Goal: Entertainment & Leisure: Consume media (video, audio)

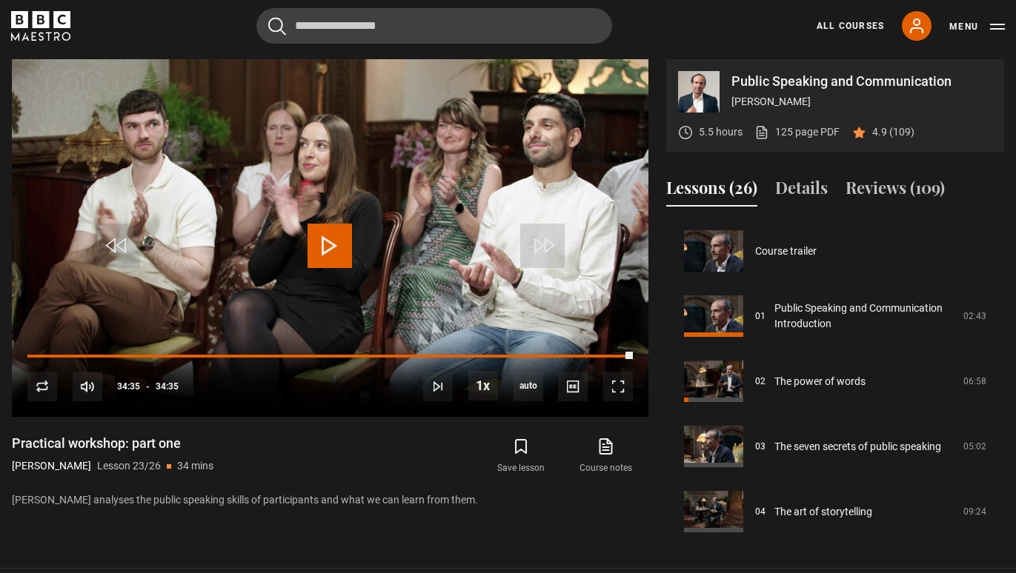
scroll to position [1434, 0]
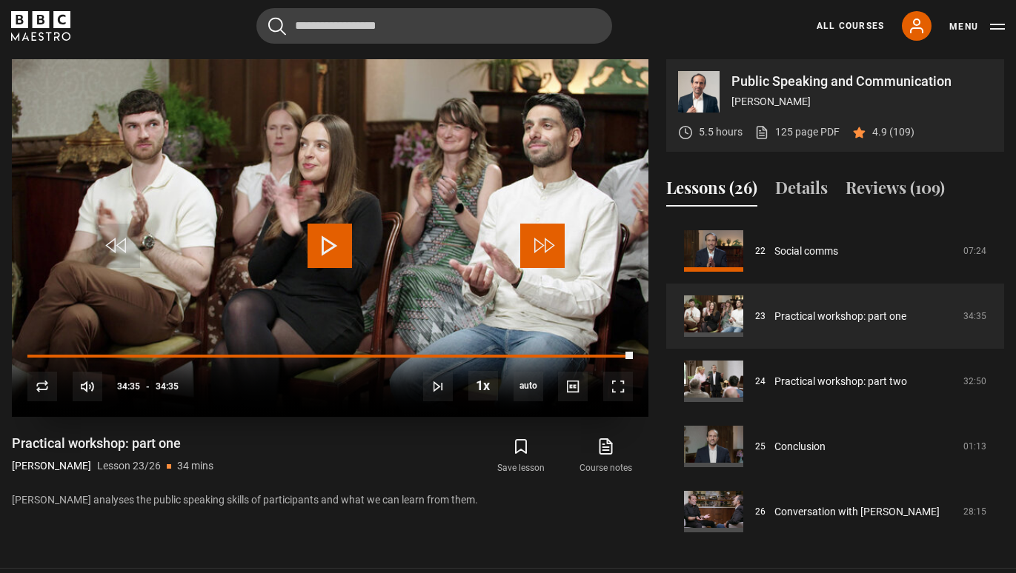
click at [550, 251] on span "Video Player" at bounding box center [542, 246] width 44 height 44
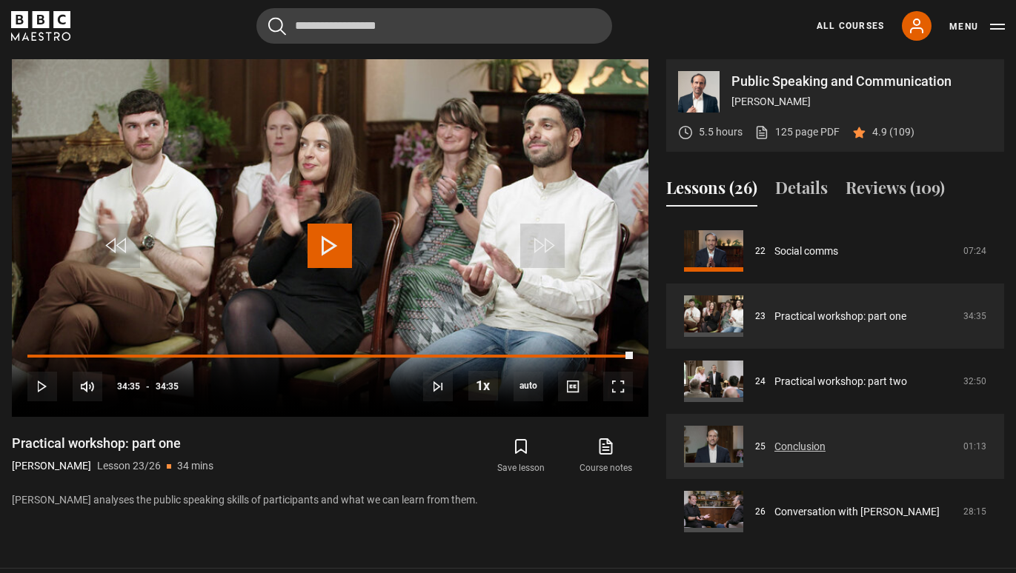
scroll to position [1440, 0]
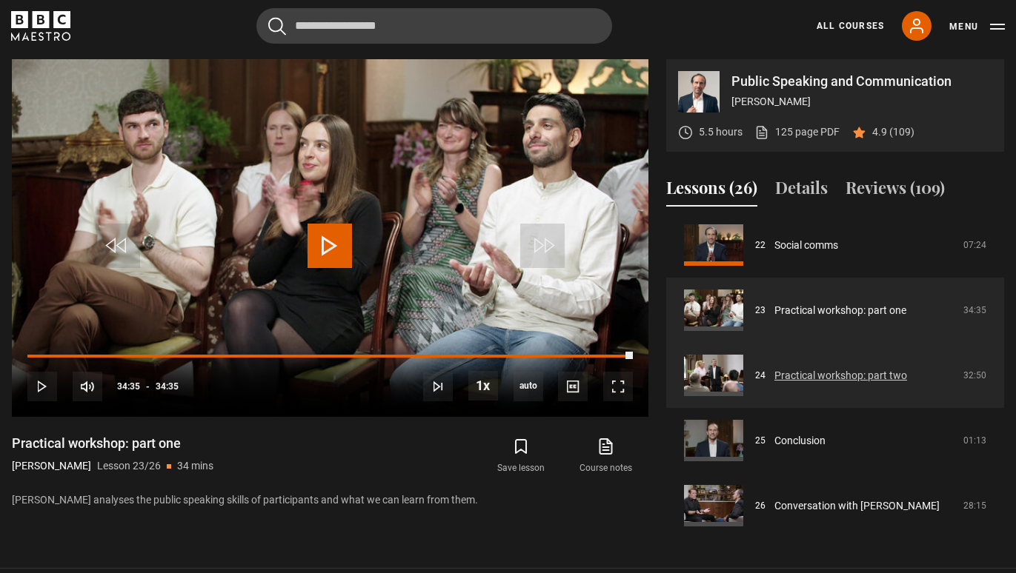
click at [872, 380] on link "Practical workshop: part two" at bounding box center [840, 376] width 133 height 16
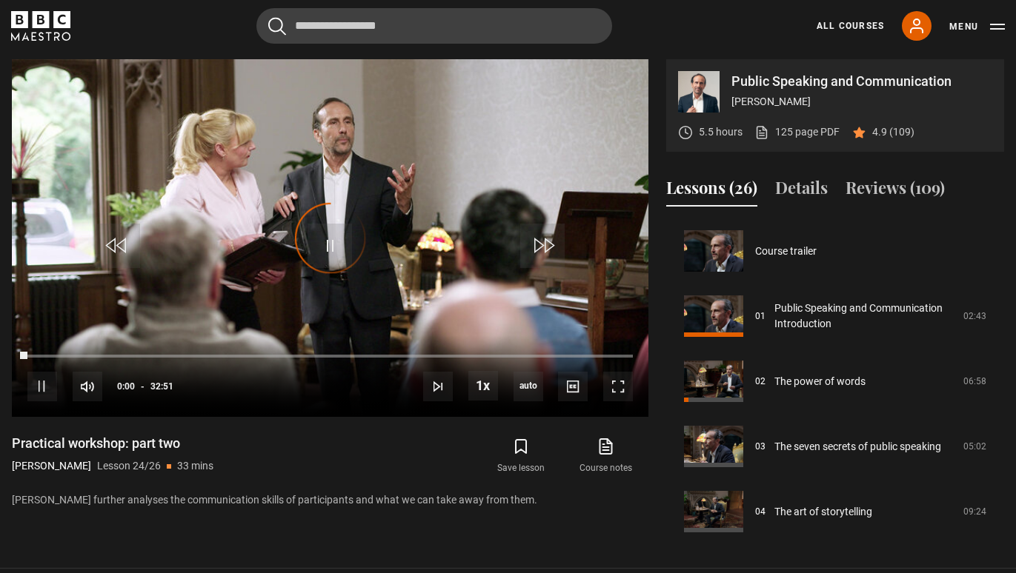
scroll to position [1440, 0]
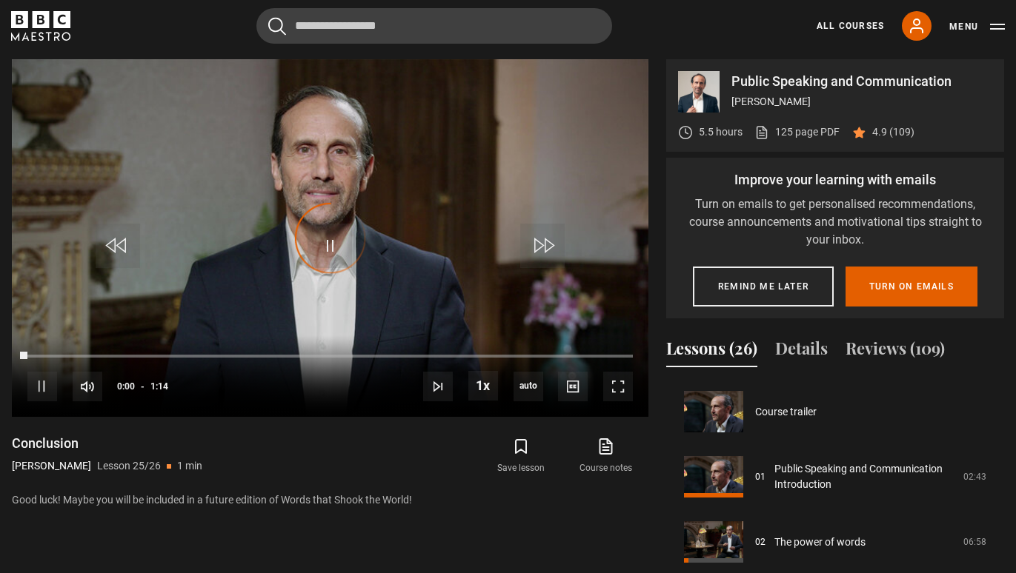
scroll to position [1440, 0]
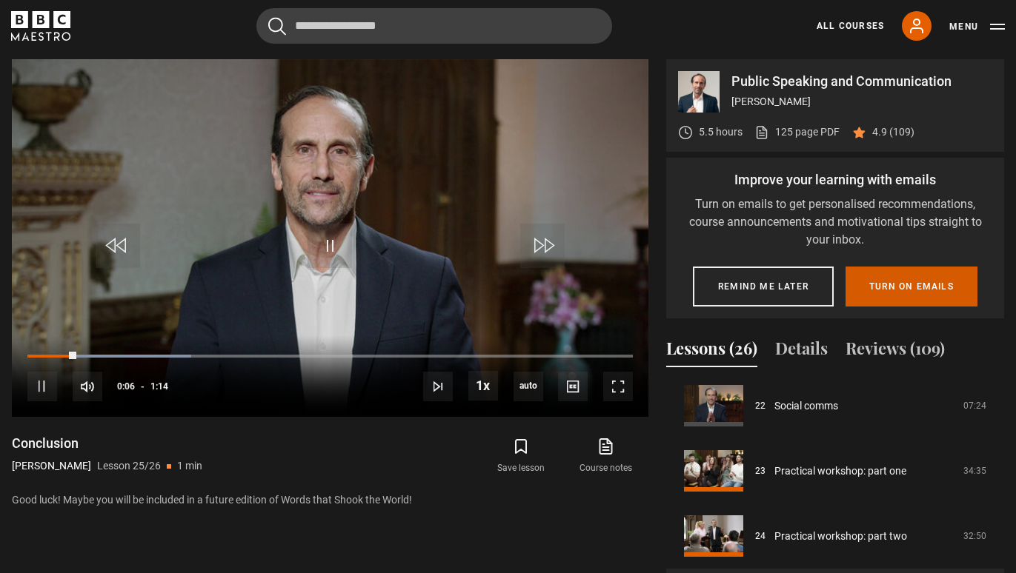
click at [932, 299] on button "Turn on emails" at bounding box center [911, 287] width 132 height 40
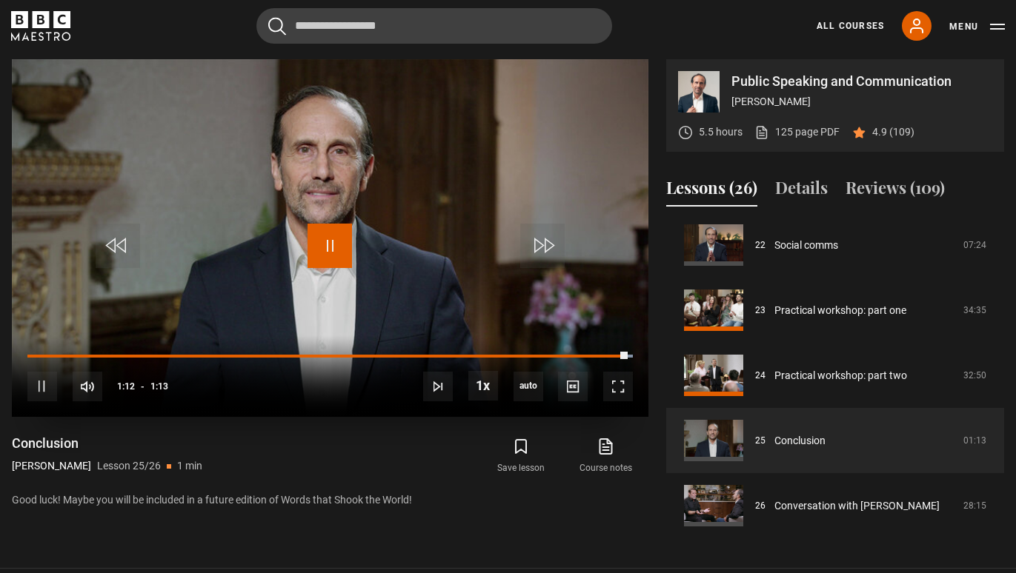
click at [321, 253] on span "Video Player" at bounding box center [329, 246] width 44 height 44
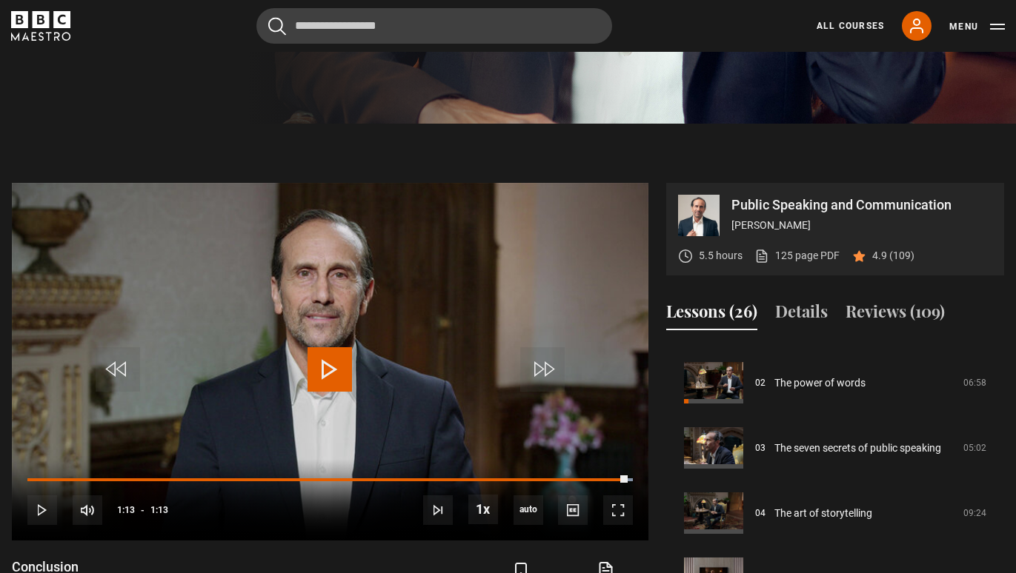
scroll to position [0, 0]
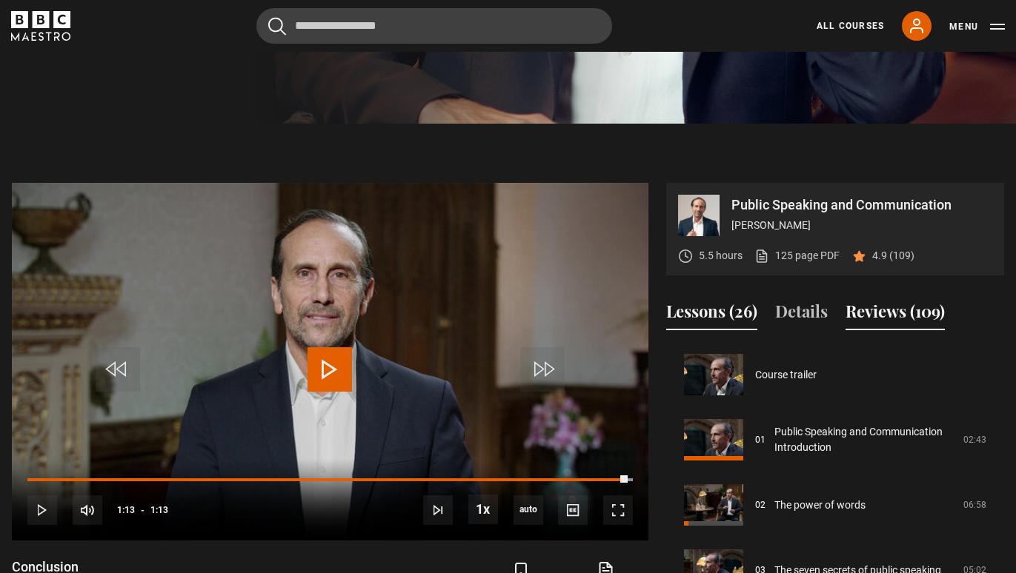
click at [876, 308] on button "Reviews (109)" at bounding box center [894, 314] width 99 height 31
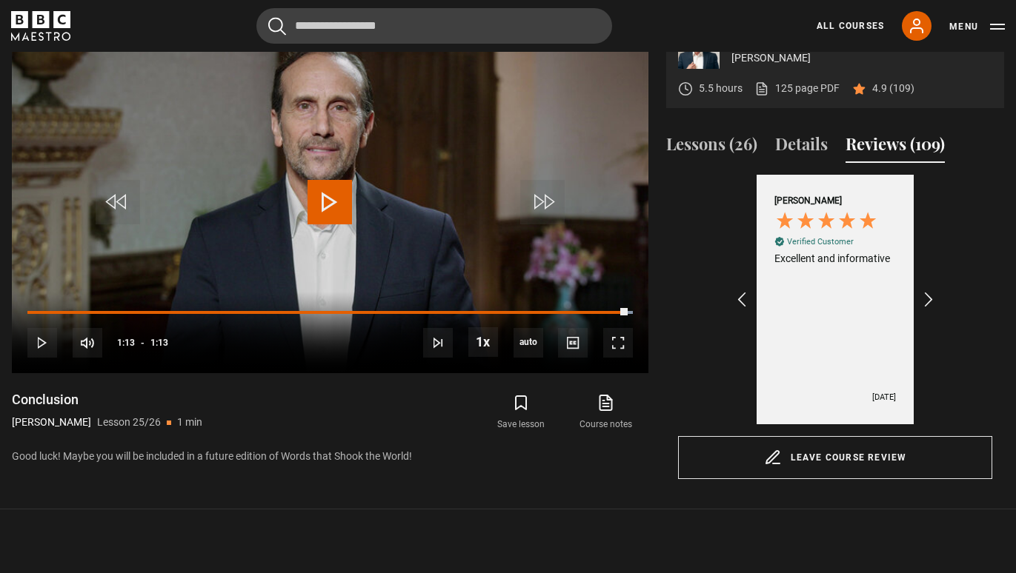
scroll to position [674, 0]
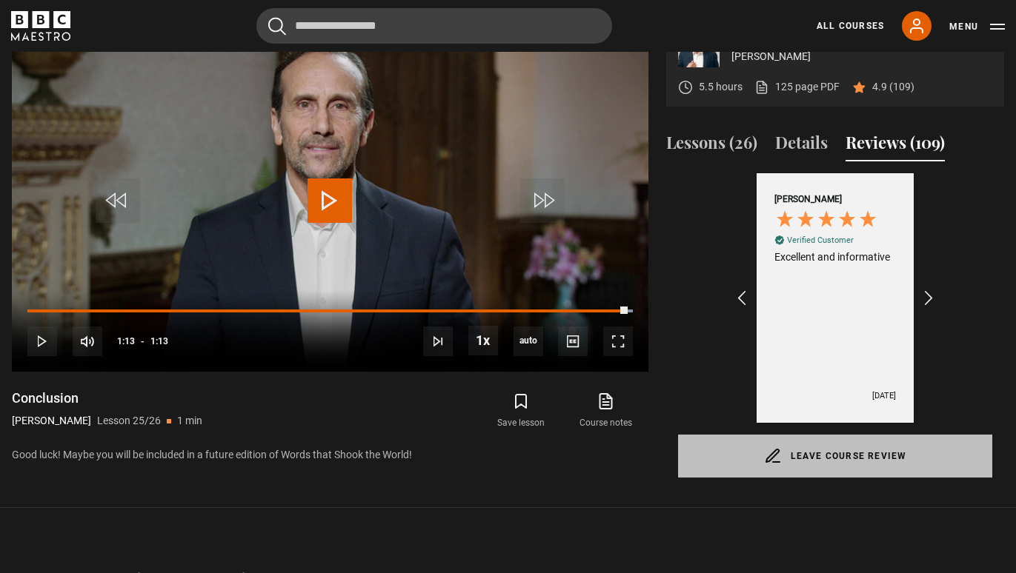
click at [912, 437] on link "Leave course review" at bounding box center [835, 456] width 314 height 43
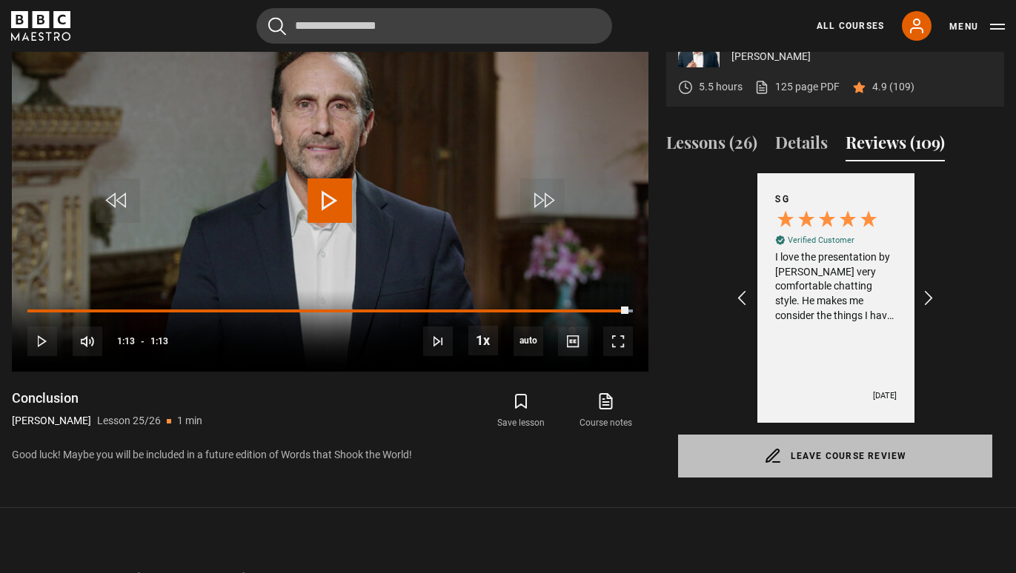
scroll to position [0, 344]
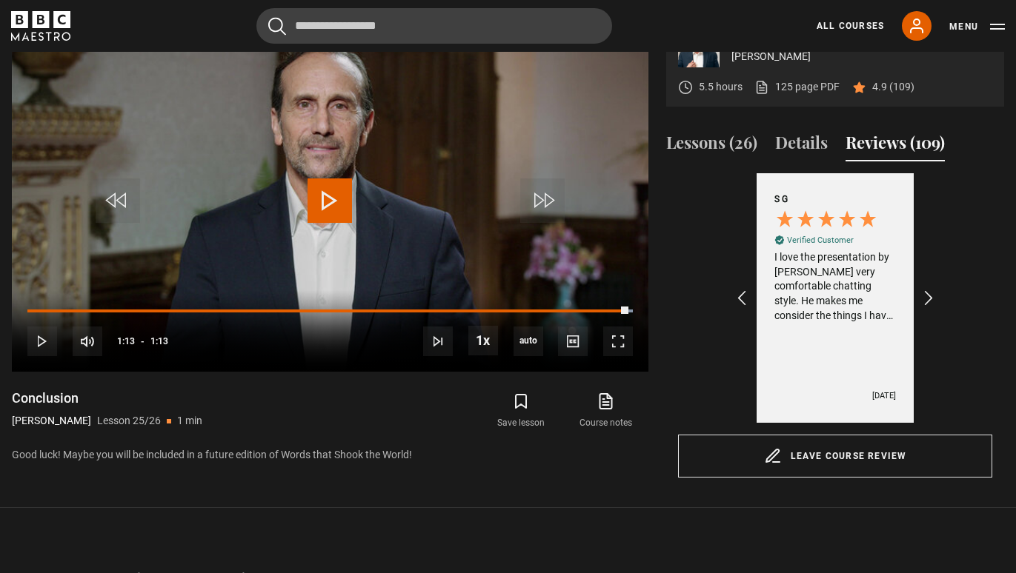
click at [870, 143] on button "Reviews (109)" at bounding box center [894, 145] width 99 height 31
click at [867, 146] on button "Reviews (109)" at bounding box center [894, 145] width 99 height 31
click at [737, 298] on icon "REVIEWS.io Carousel Scroll Left" at bounding box center [741, 298] width 21 height 21
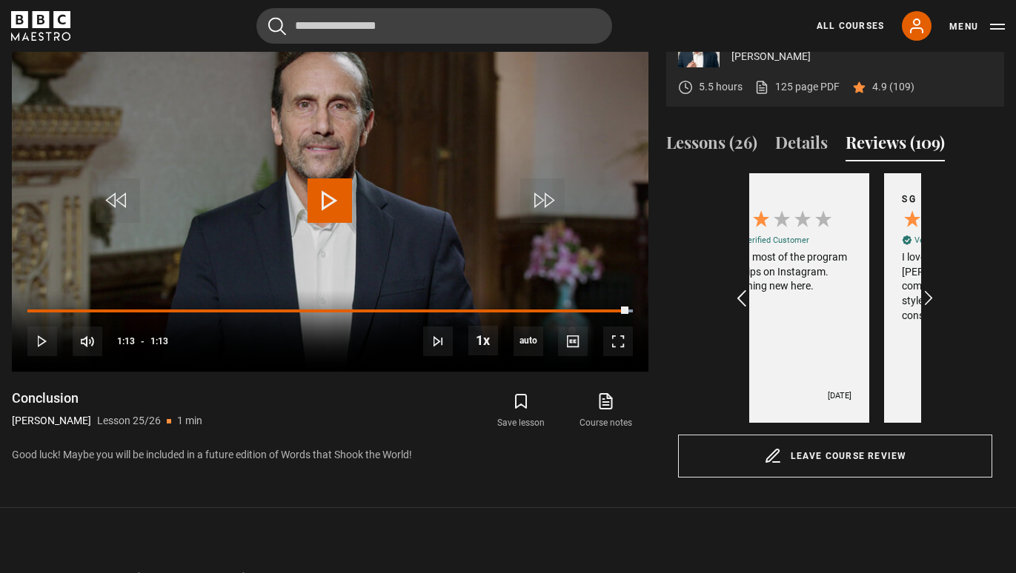
scroll to position [0, 172]
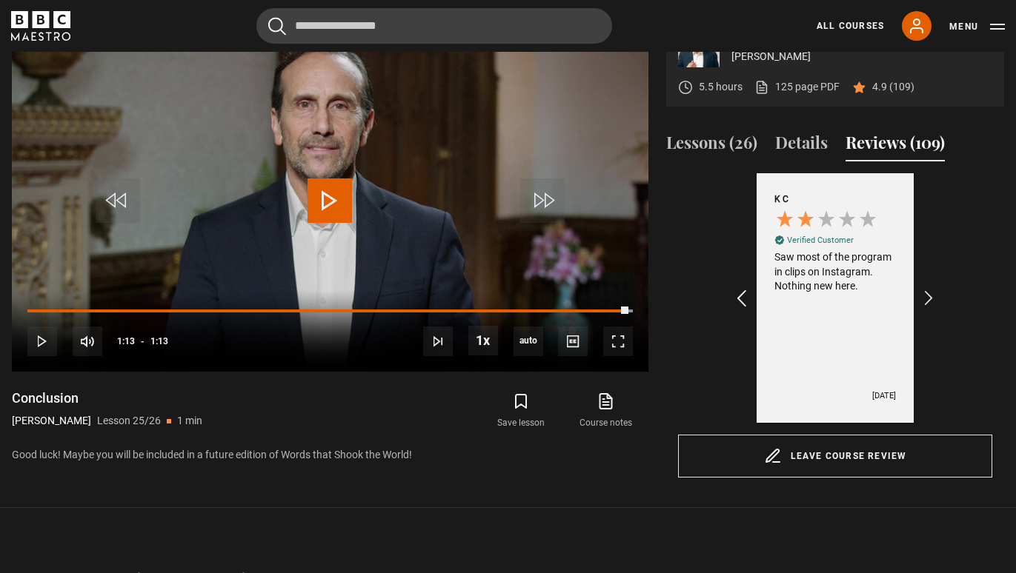
click at [737, 298] on icon "REVIEWS.io Carousel Scroll Left" at bounding box center [741, 298] width 21 height 21
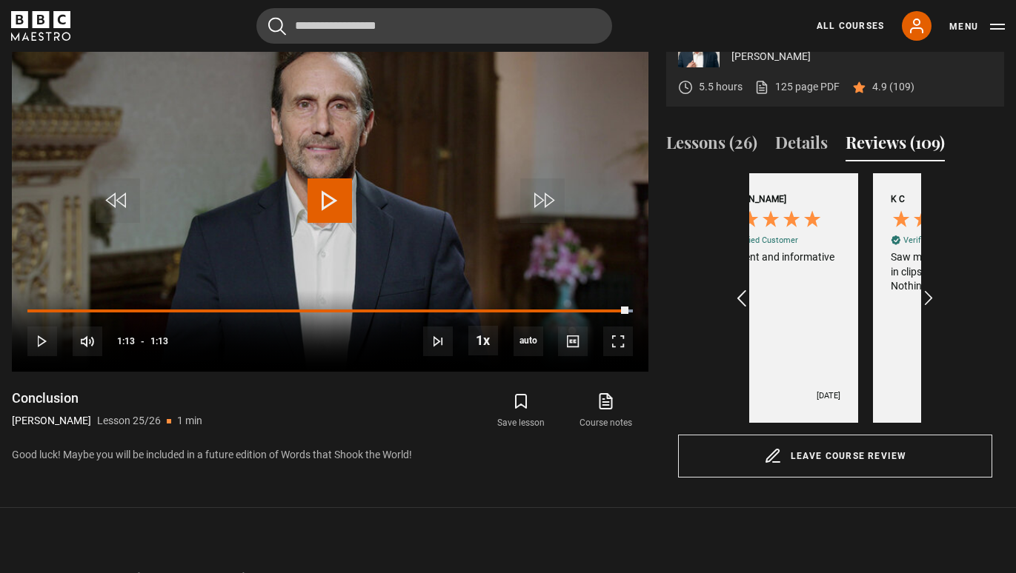
scroll to position [0, 0]
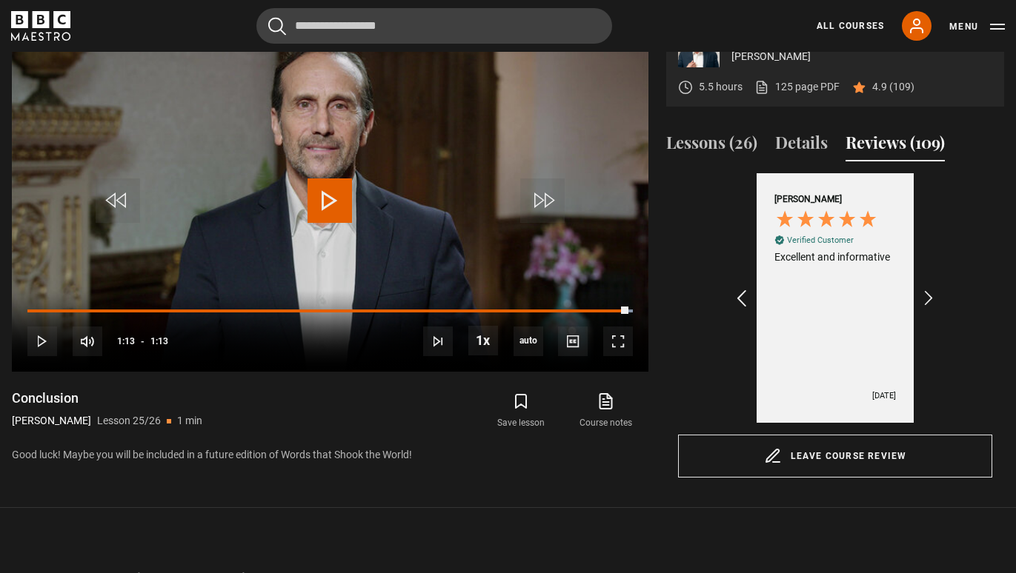
click at [737, 298] on icon "REVIEWS.io Carousel Scroll Left" at bounding box center [741, 298] width 21 height 21
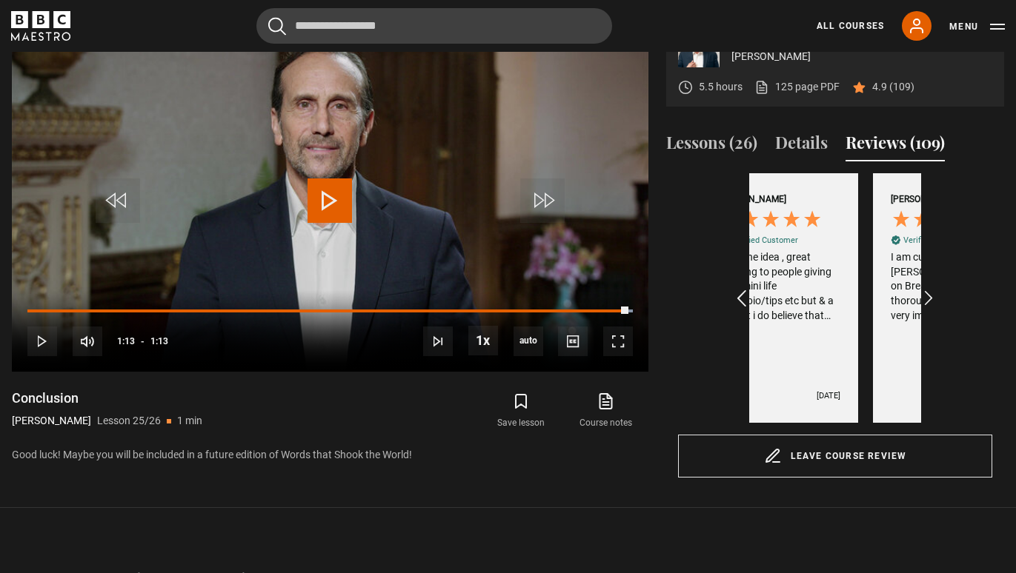
scroll to position [0, 3093]
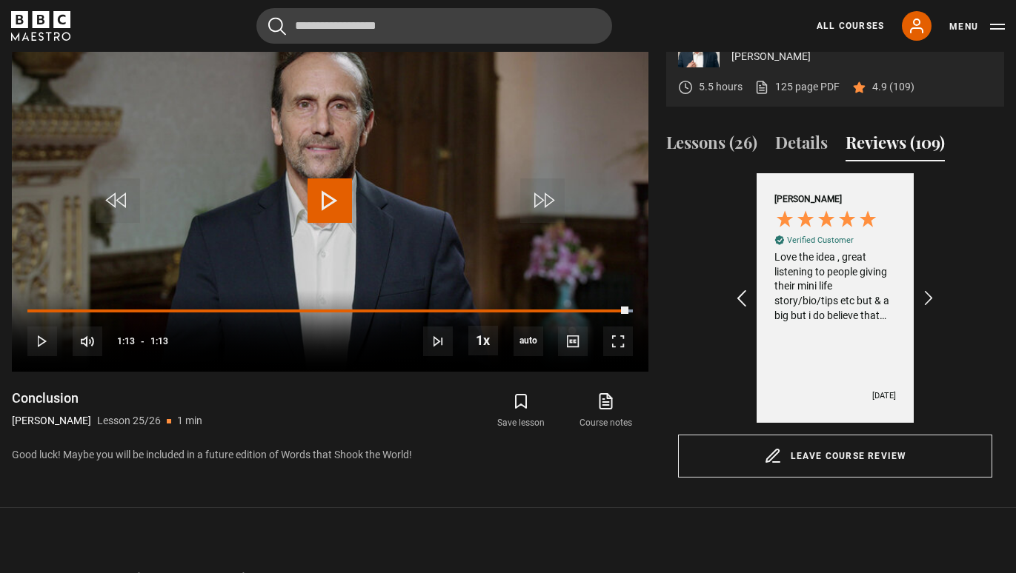
click at [737, 298] on icon "REVIEWS.io Carousel Scroll Left" at bounding box center [741, 298] width 21 height 21
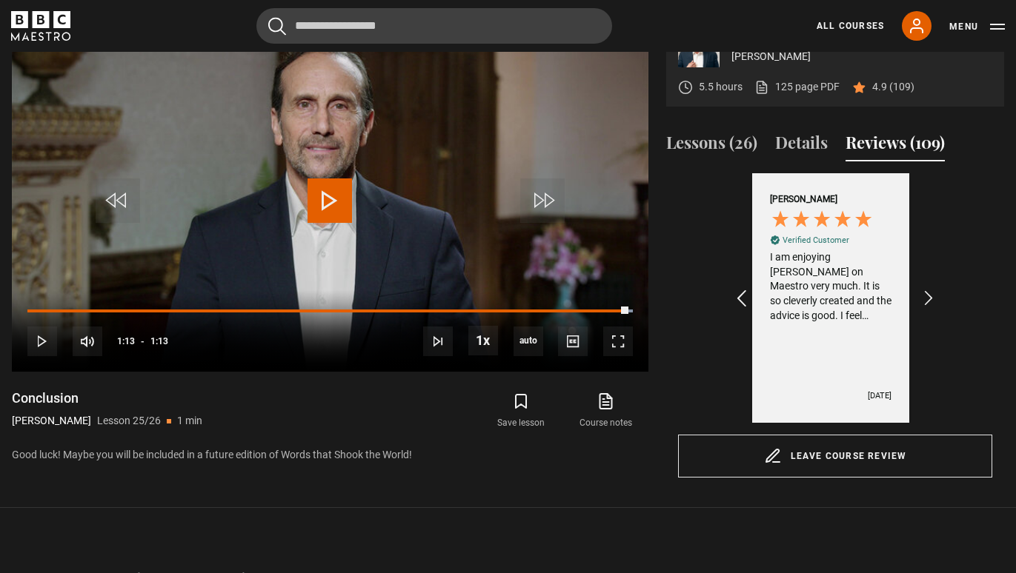
scroll to position [0, 2921]
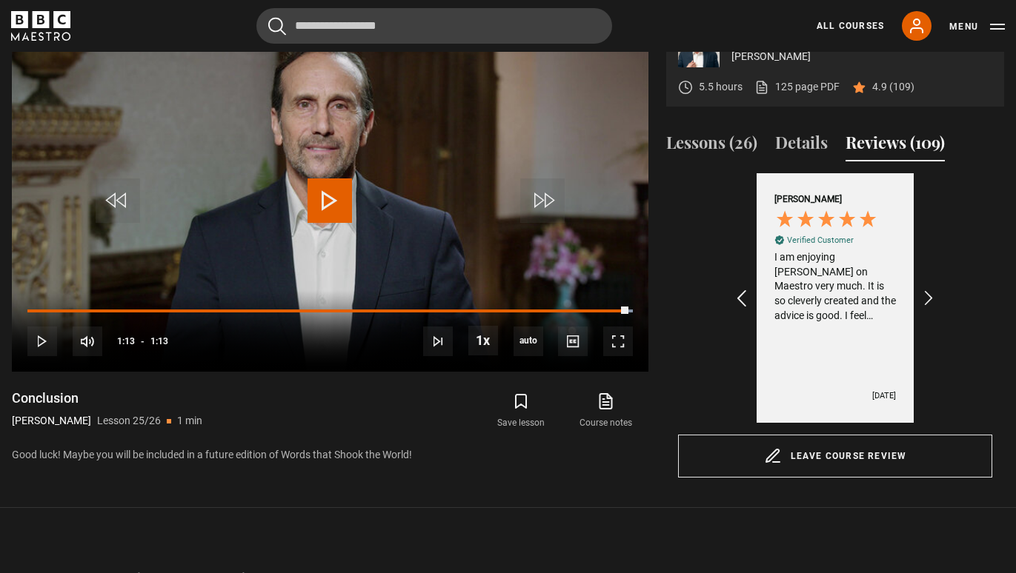
click at [737, 298] on icon "REVIEWS.io Carousel Scroll Left" at bounding box center [741, 298] width 21 height 21
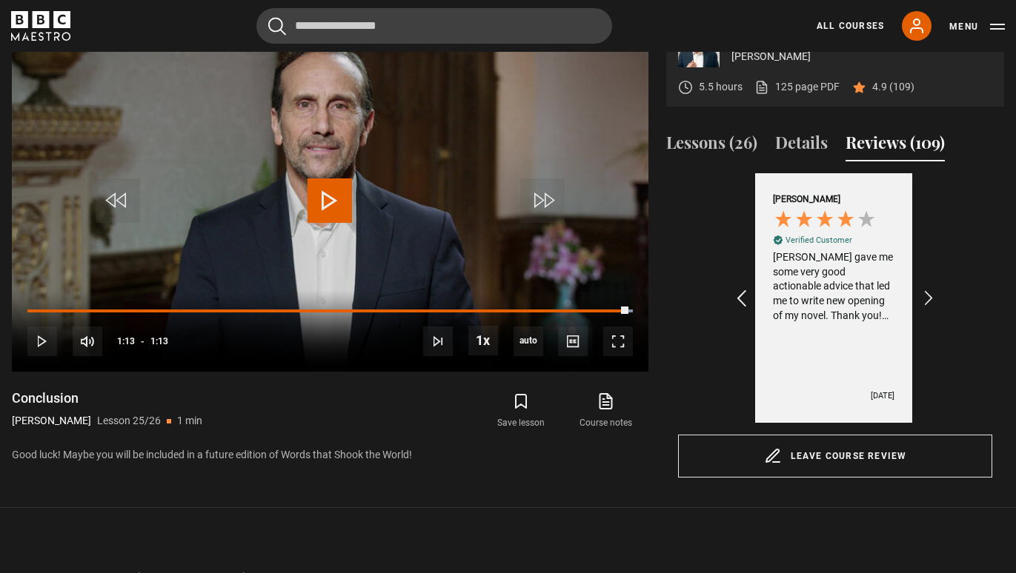
scroll to position [0, 2750]
click at [737, 298] on icon "REVIEWS.io Carousel Scroll Left" at bounding box center [741, 298] width 21 height 21
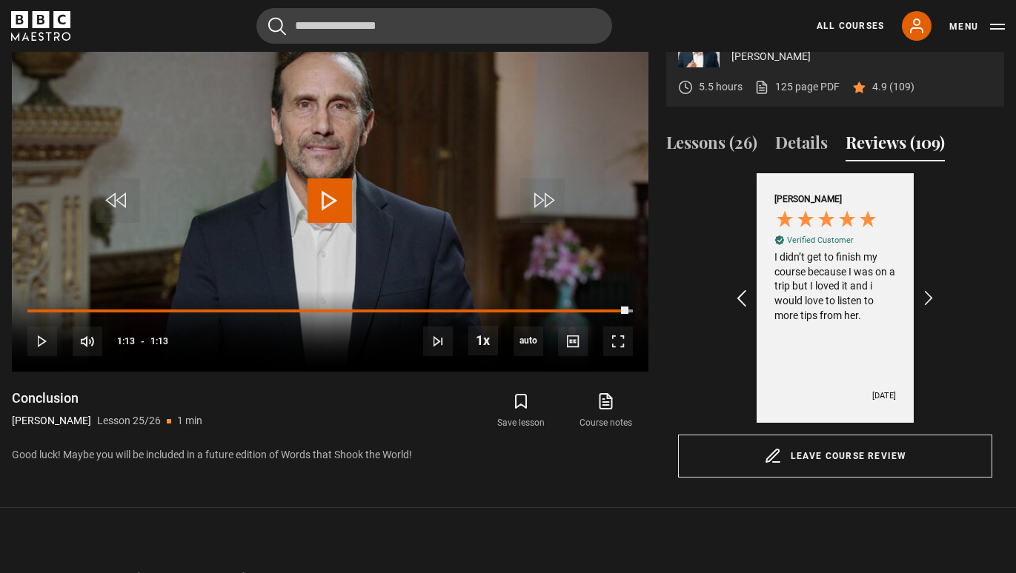
click at [737, 298] on icon "REVIEWS.io Carousel Scroll Left" at bounding box center [741, 298] width 21 height 21
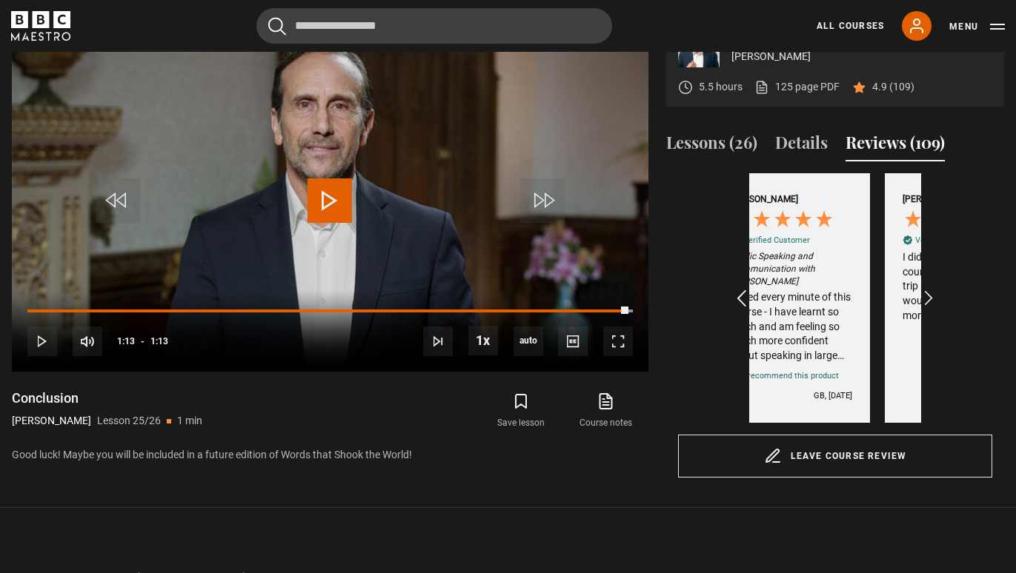
scroll to position [0, 2406]
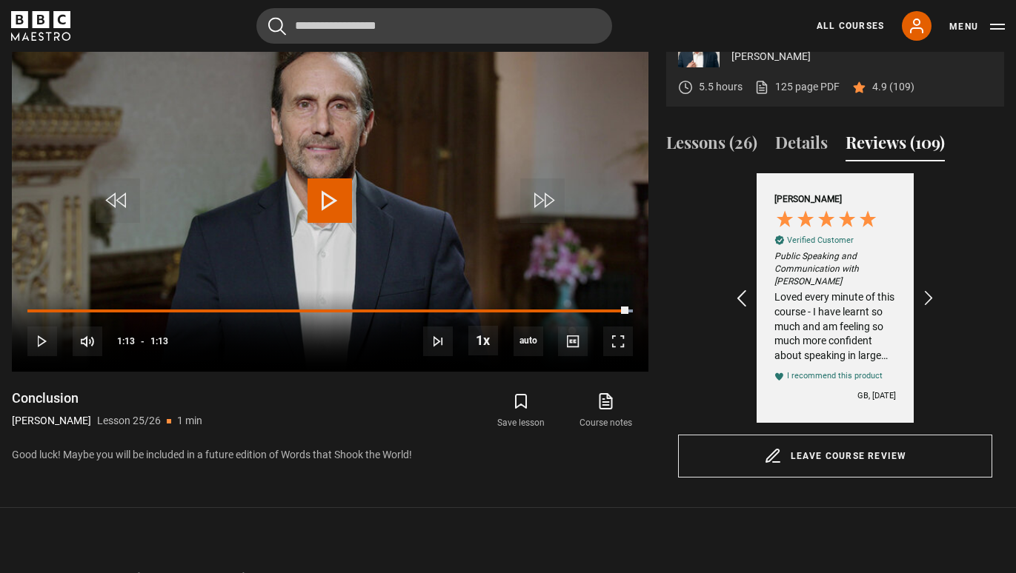
click at [737, 298] on icon "REVIEWS.io Carousel Scroll Left" at bounding box center [741, 298] width 21 height 21
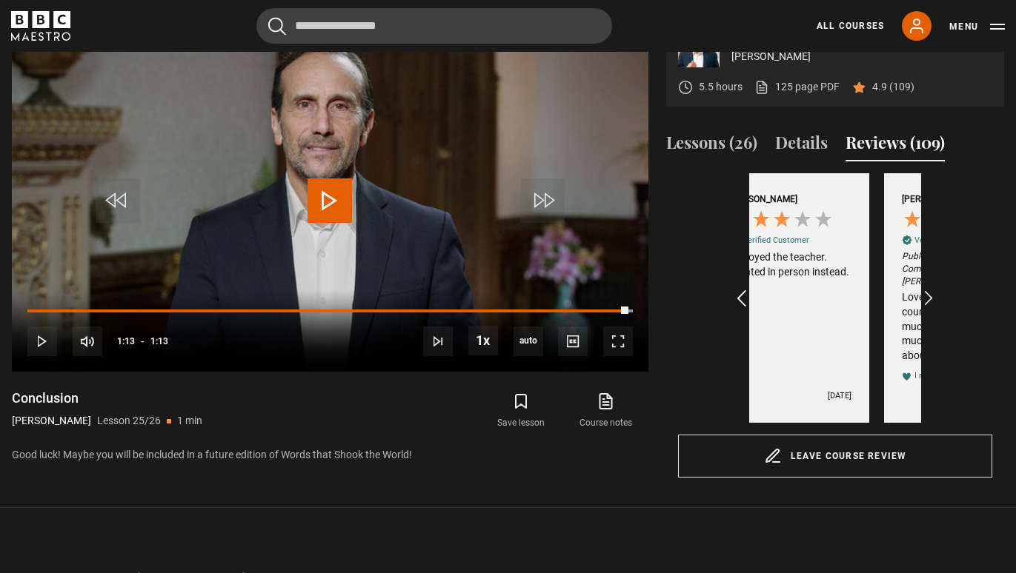
scroll to position [0, 2234]
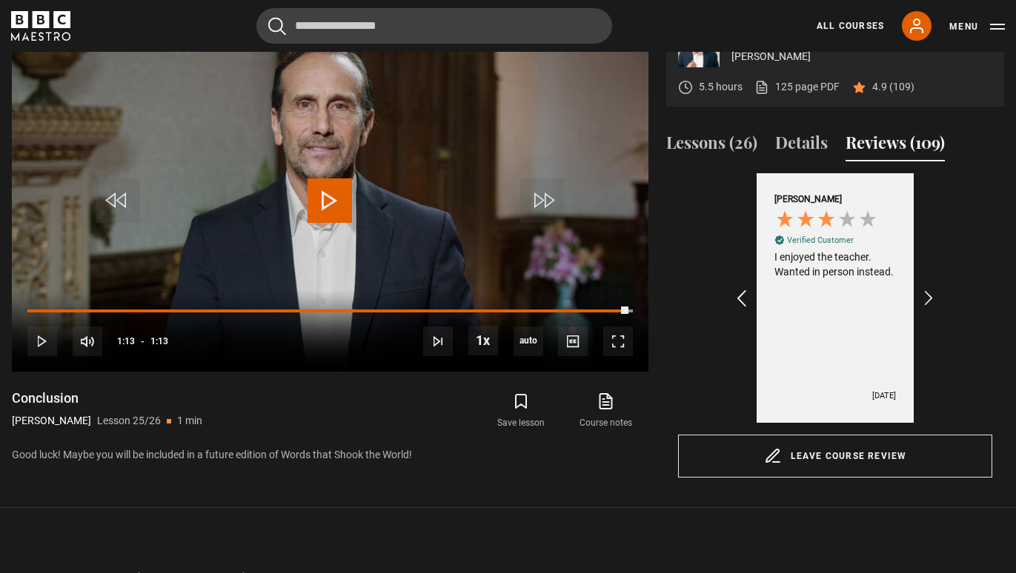
click at [737, 298] on icon "REVIEWS.io Carousel Scroll Left" at bounding box center [741, 298] width 21 height 21
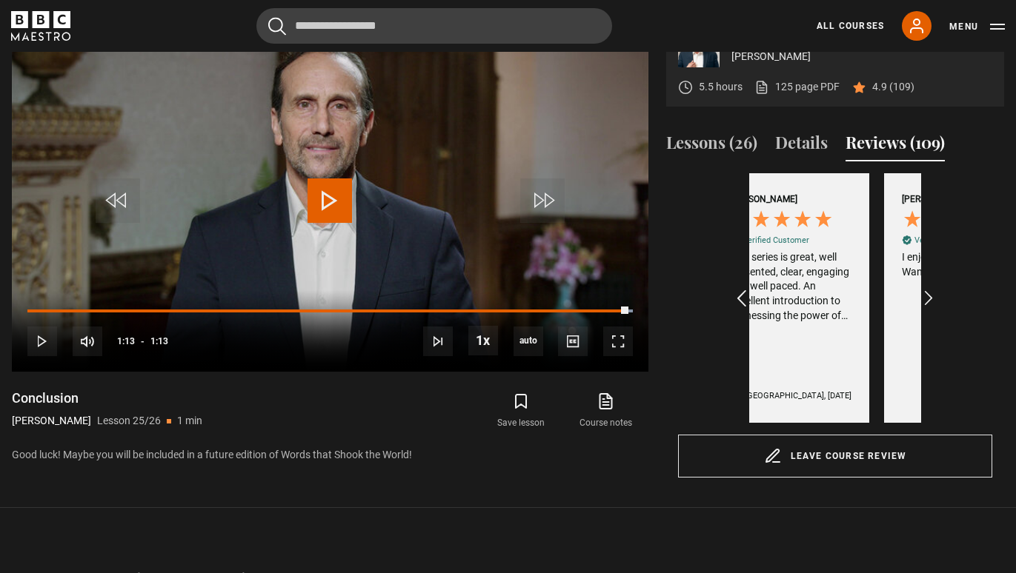
scroll to position [0, 2062]
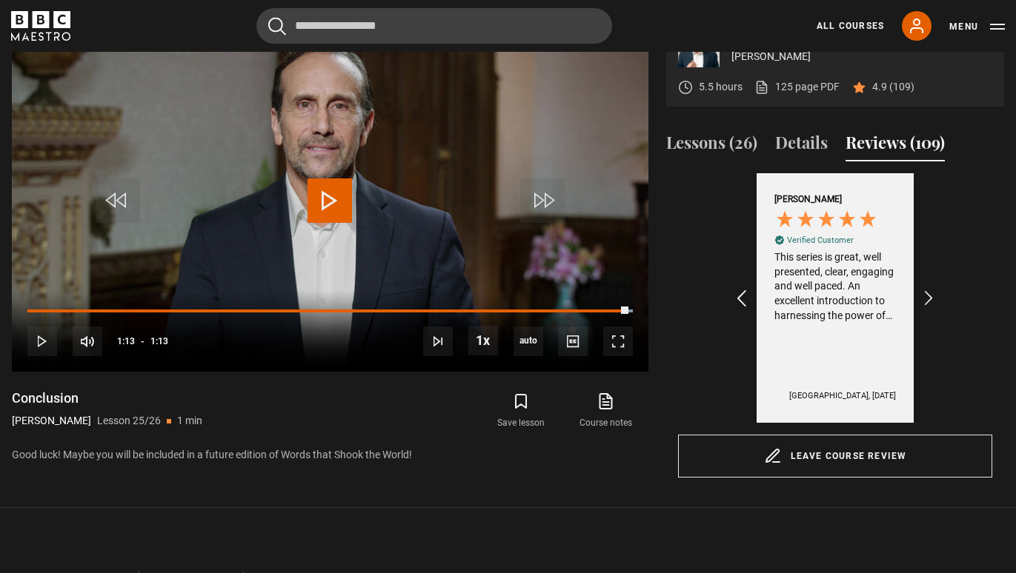
click at [737, 298] on icon "REVIEWS.io Carousel Scroll Left" at bounding box center [741, 298] width 21 height 21
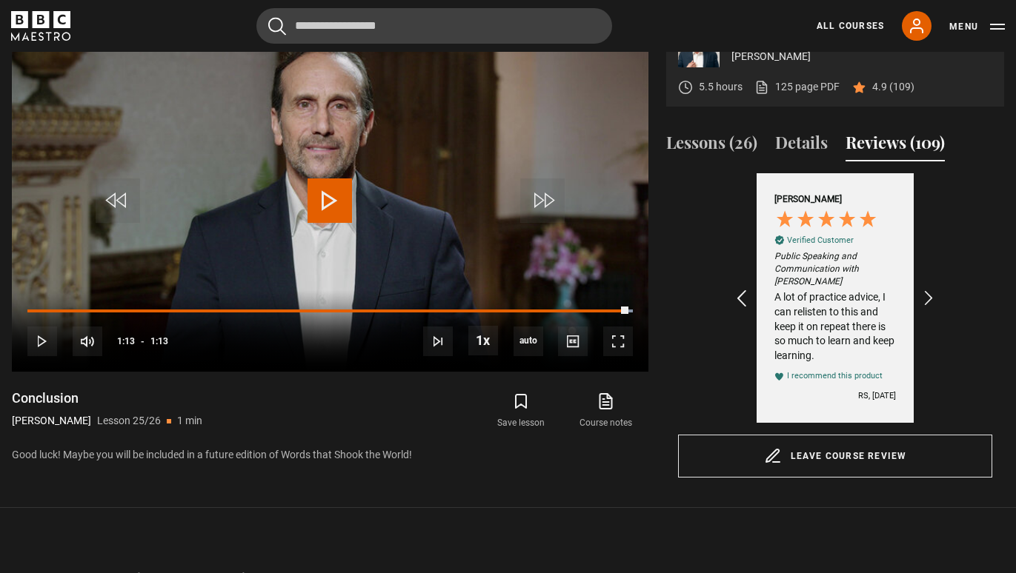
click at [737, 298] on icon "REVIEWS.io Carousel Scroll Left" at bounding box center [741, 298] width 21 height 21
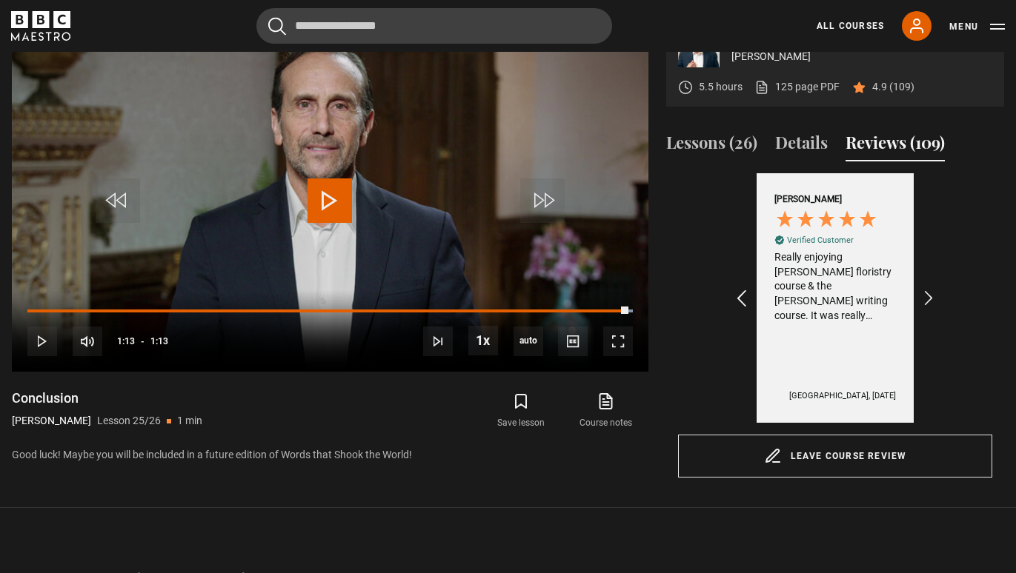
click at [737, 298] on icon "REVIEWS.io Carousel Scroll Left" at bounding box center [741, 298] width 21 height 21
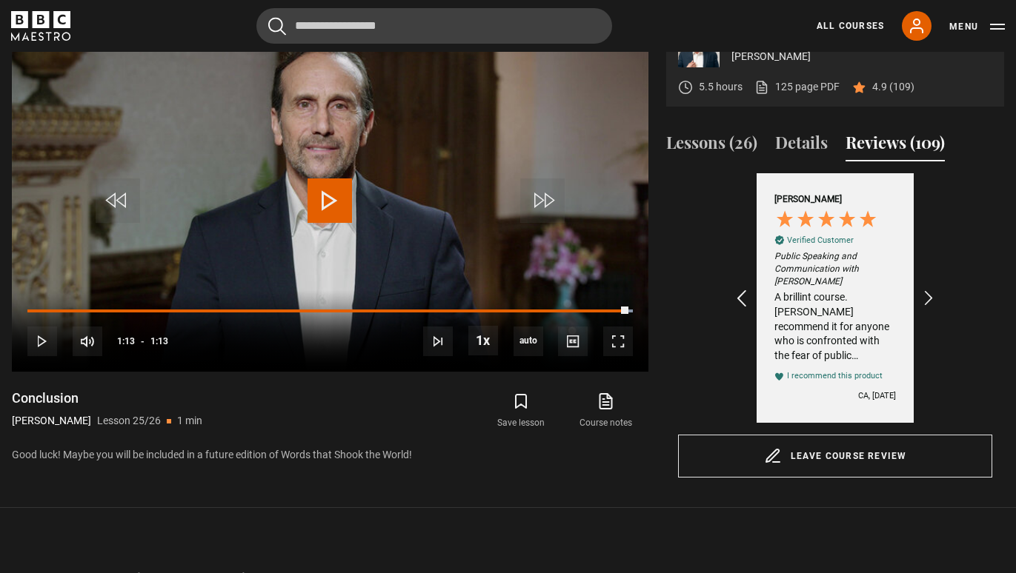
click at [737, 298] on icon "REVIEWS.io Carousel Scroll Left" at bounding box center [741, 298] width 21 height 21
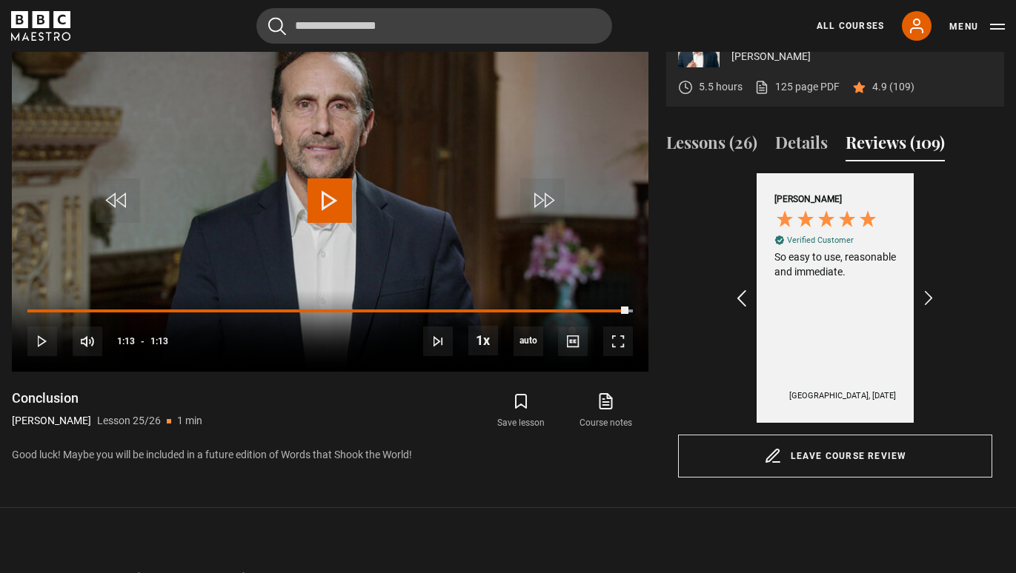
click at [737, 298] on icon "REVIEWS.io Carousel Scroll Left" at bounding box center [741, 298] width 21 height 21
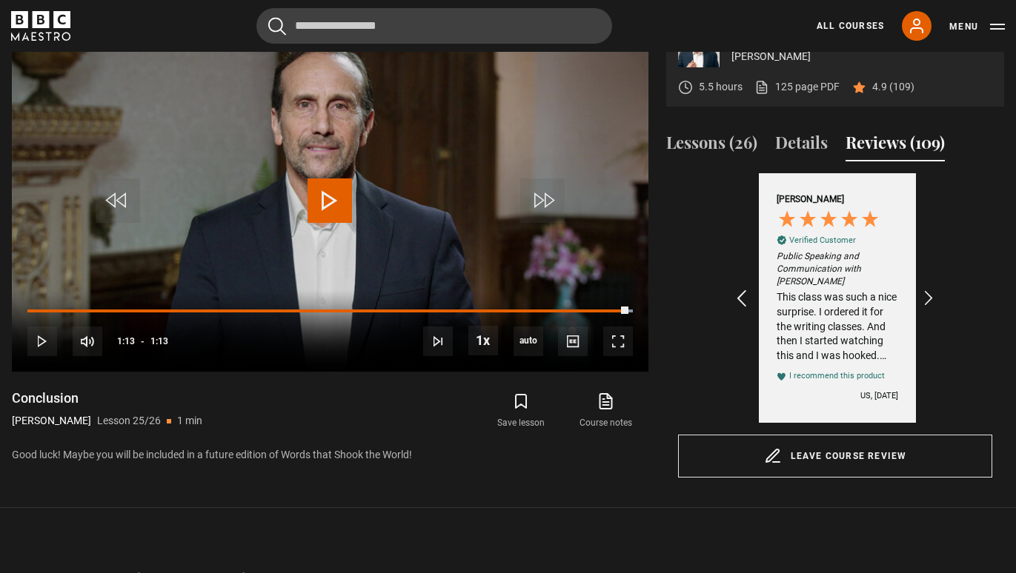
click at [737, 298] on icon "REVIEWS.io Carousel Scroll Left" at bounding box center [741, 298] width 21 height 21
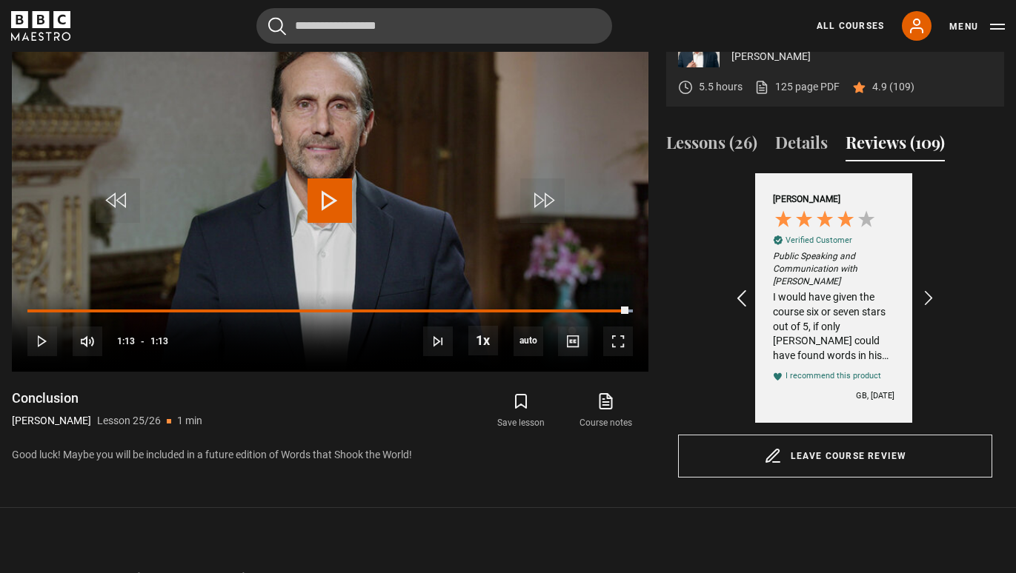
scroll to position [0, 859]
click at [737, 298] on icon "REVIEWS.io Carousel Scroll Left" at bounding box center [741, 298] width 21 height 21
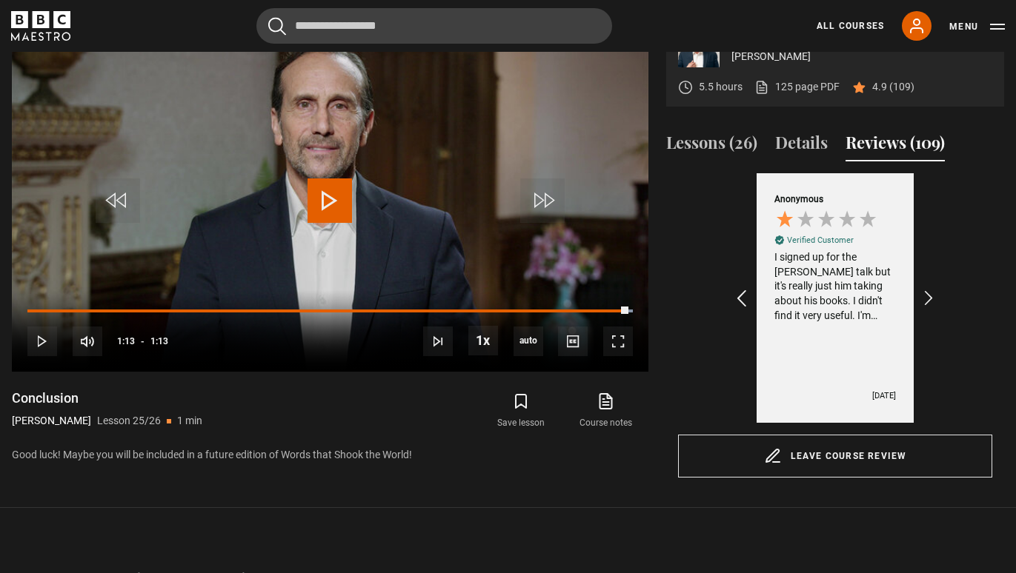
click at [737, 298] on icon "REVIEWS.io Carousel Scroll Left" at bounding box center [741, 298] width 21 height 21
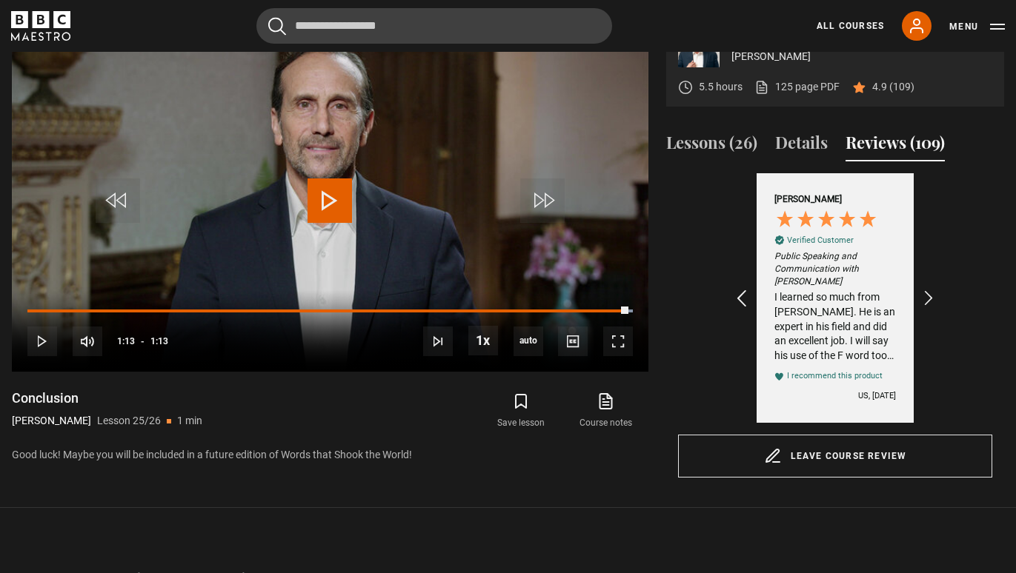
click at [737, 298] on icon "REVIEWS.io Carousel Scroll Left" at bounding box center [741, 298] width 21 height 21
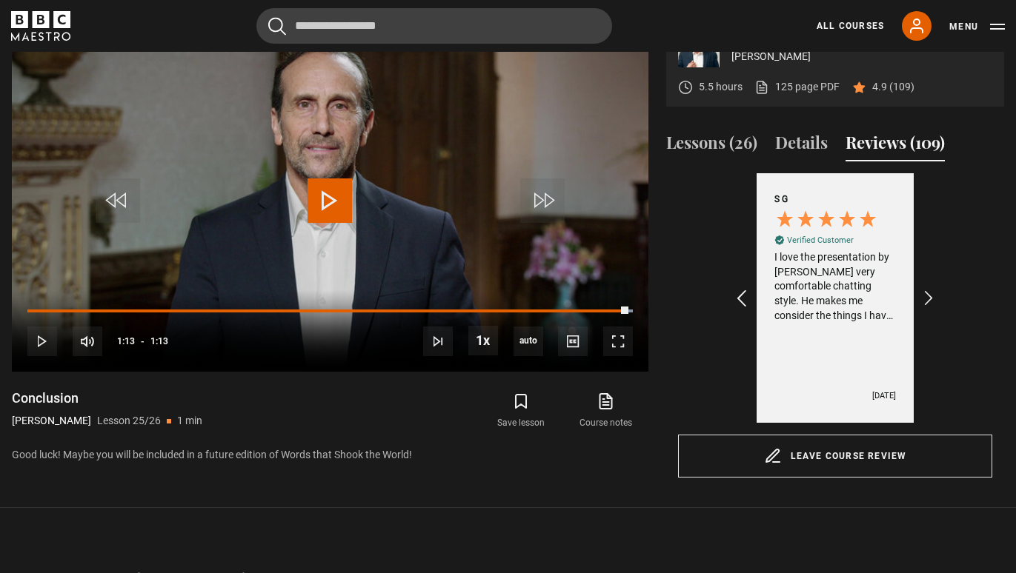
click at [737, 298] on icon "REVIEWS.io Carousel Scroll Left" at bounding box center [741, 298] width 21 height 21
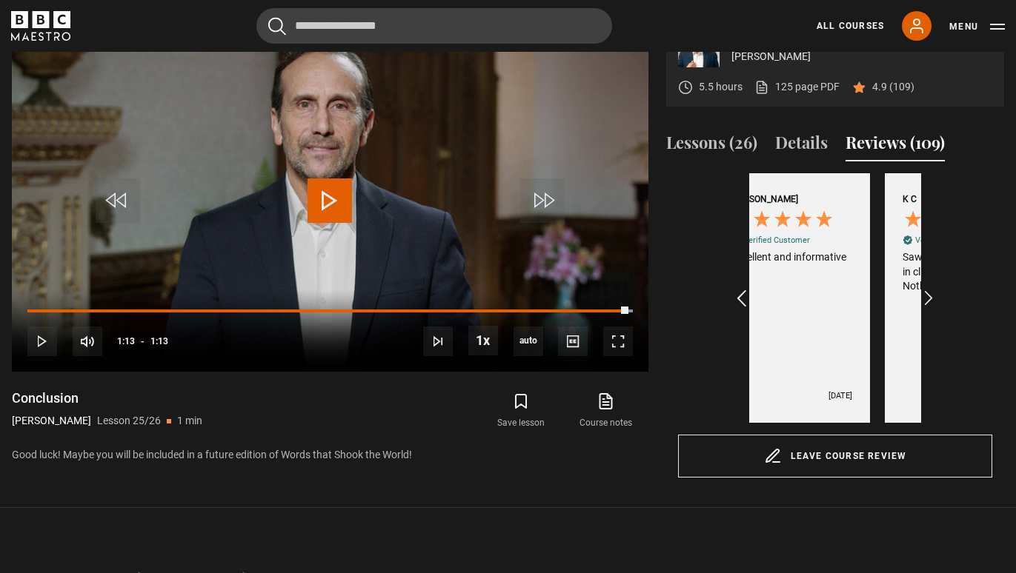
scroll to position [0, 0]
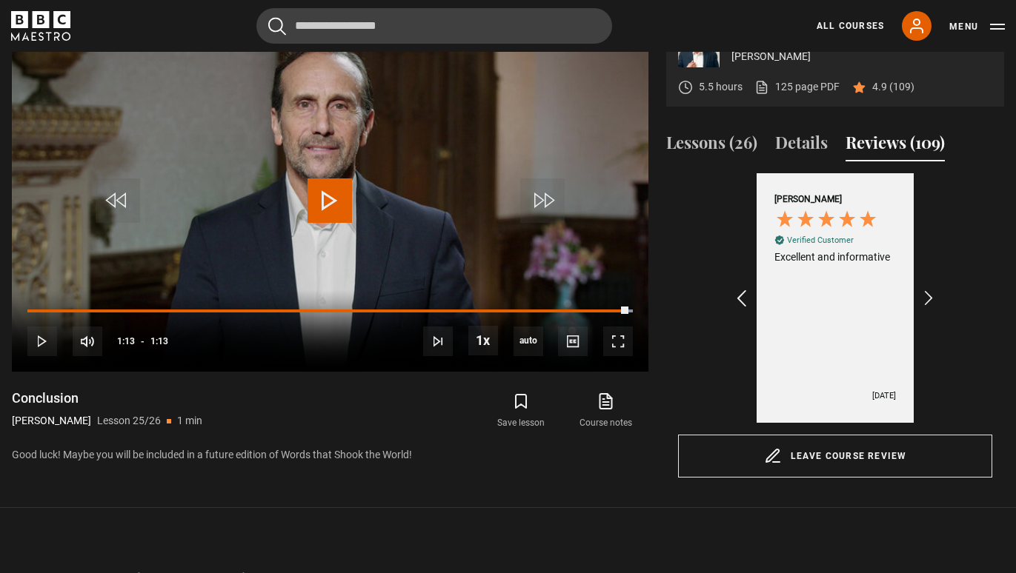
click at [737, 298] on icon "REVIEWS.io Carousel Scroll Left" at bounding box center [741, 298] width 21 height 21
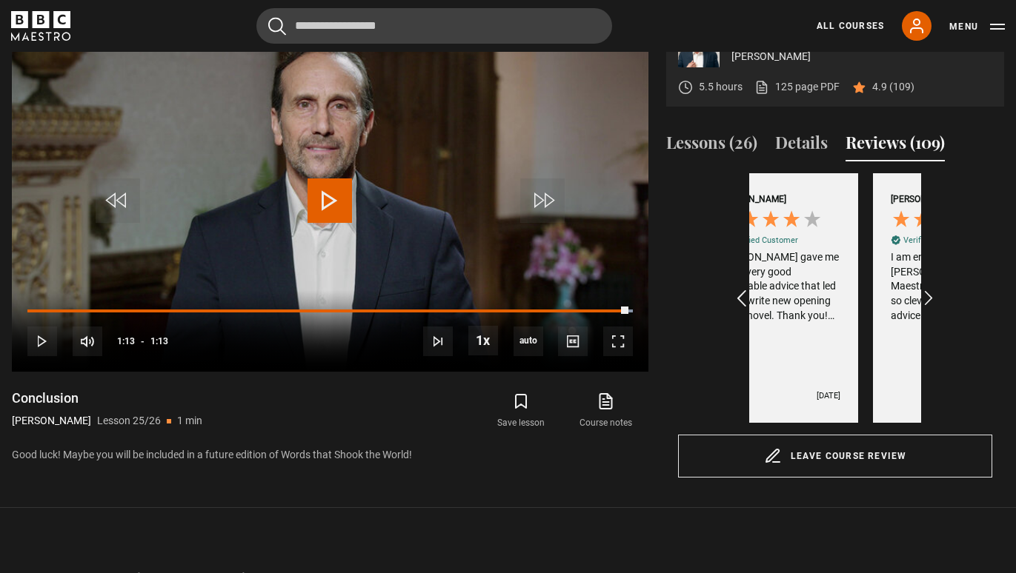
click at [737, 298] on icon "REVIEWS.io Carousel Scroll Left" at bounding box center [741, 298] width 21 height 21
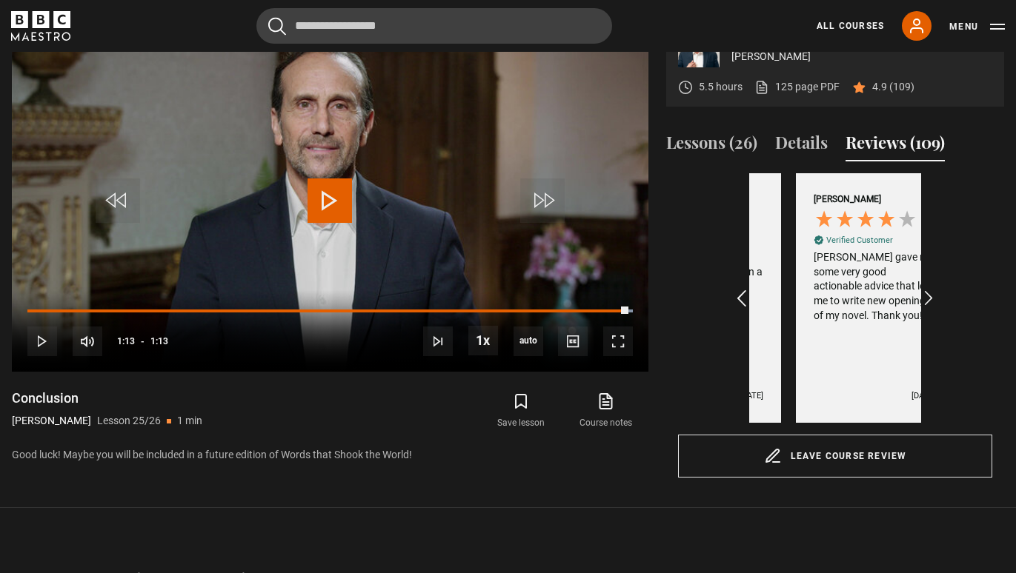
click at [737, 298] on icon "REVIEWS.io Carousel Scroll Left" at bounding box center [741, 298] width 21 height 21
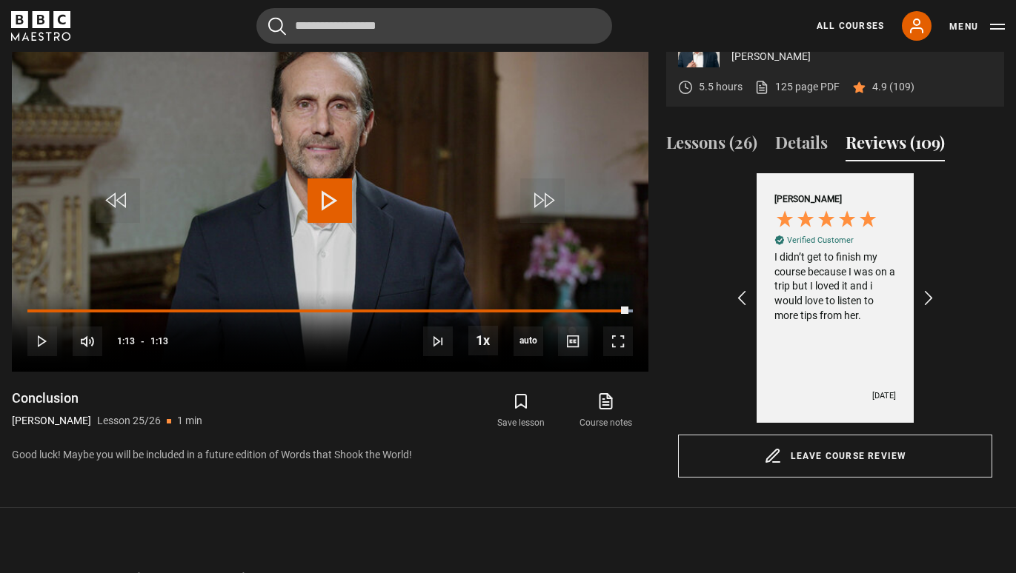
click at [975, 267] on div "Excellent 4.6 average 787 reviews [PERSON_NAME] Verified Customer Excellent and…" at bounding box center [835, 298] width 314 height 250
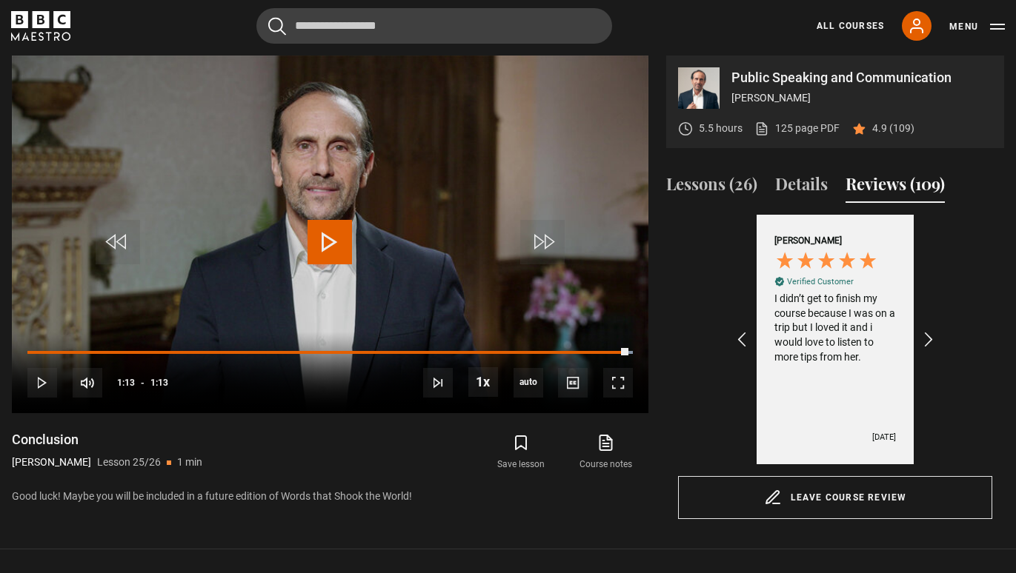
scroll to position [630, 0]
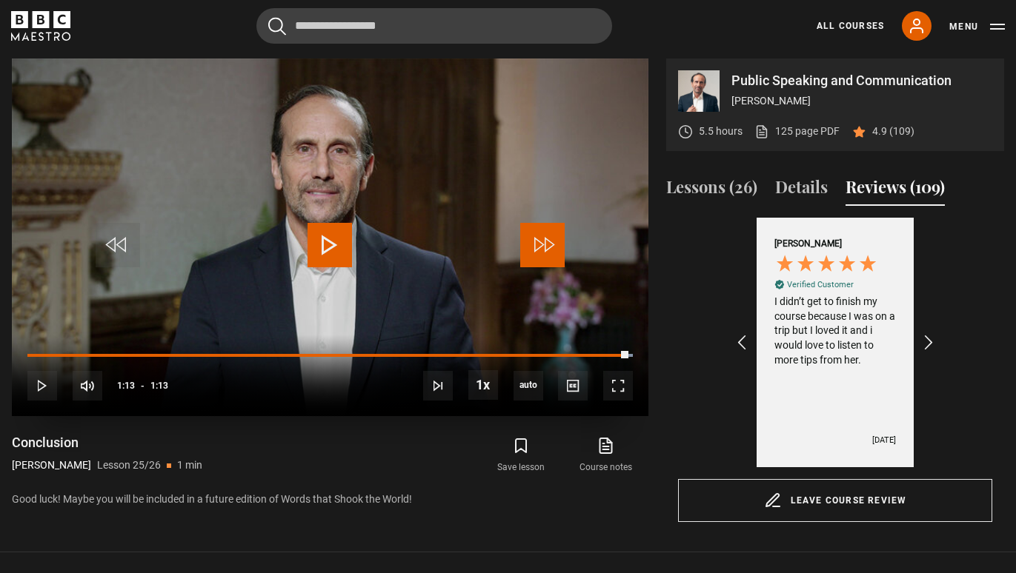
click at [552, 250] on span "Video Player" at bounding box center [542, 245] width 44 height 44
click at [701, 184] on button "Lessons (26)" at bounding box center [711, 190] width 91 height 31
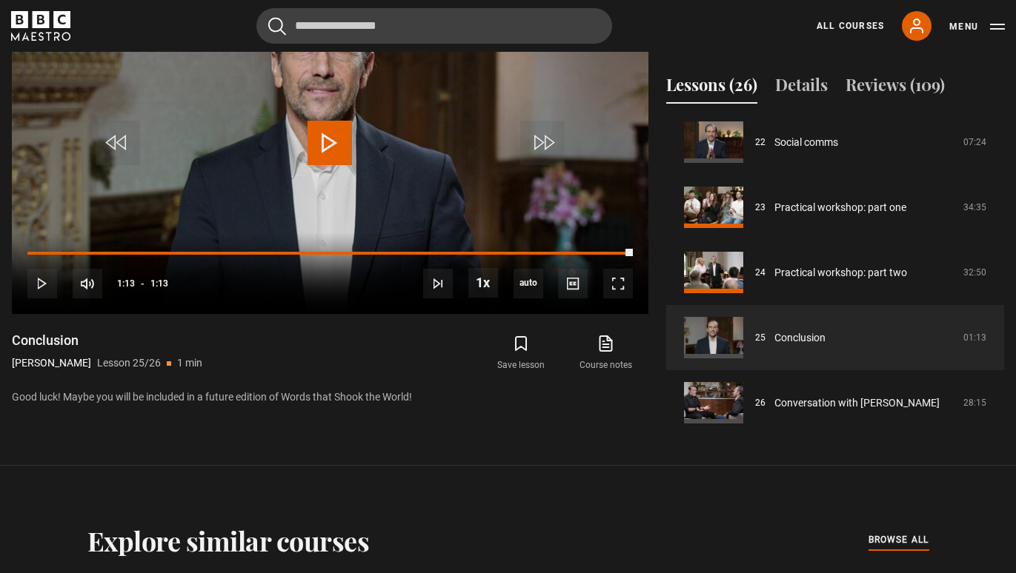
scroll to position [719, 0]
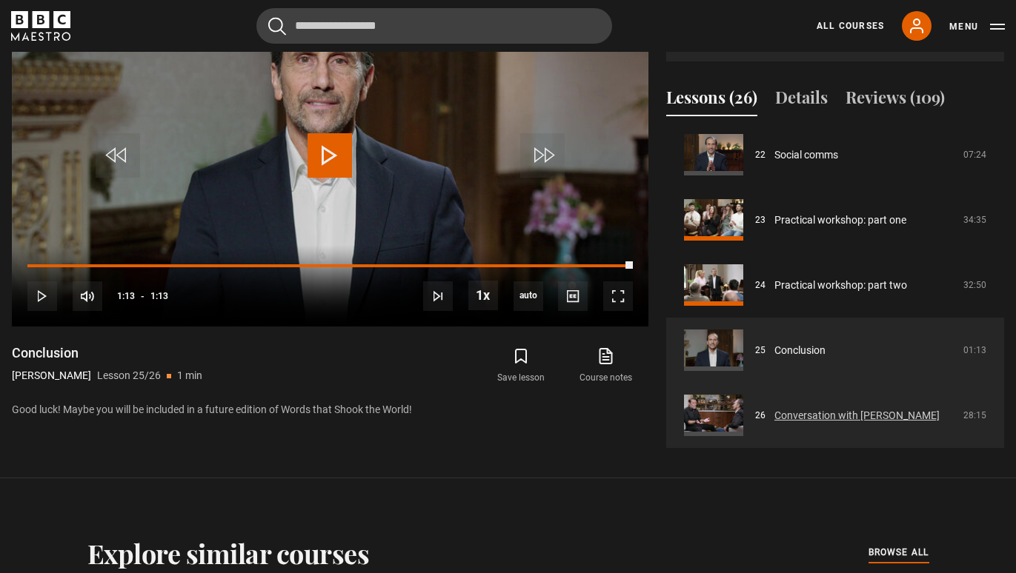
click at [827, 423] on link "Conversation with [PERSON_NAME]" at bounding box center [856, 416] width 165 height 16
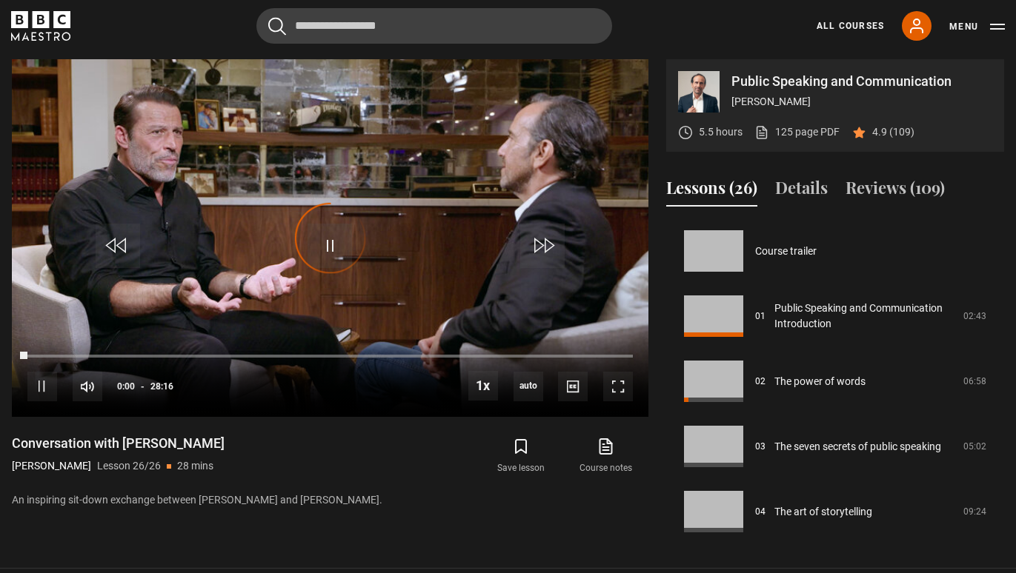
scroll to position [1440, 0]
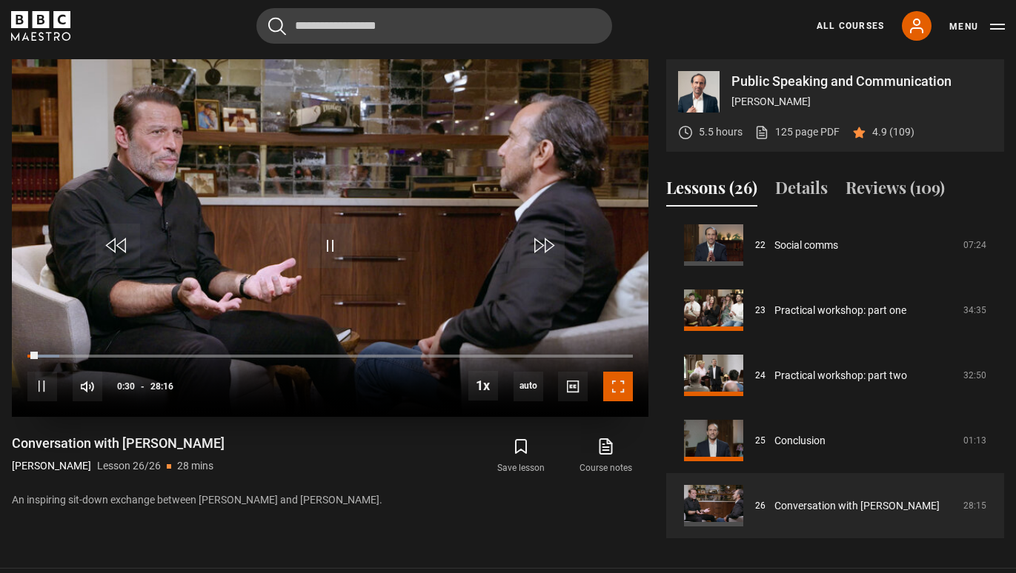
click at [619, 397] on span "Video Player" at bounding box center [618, 387] width 30 height 30
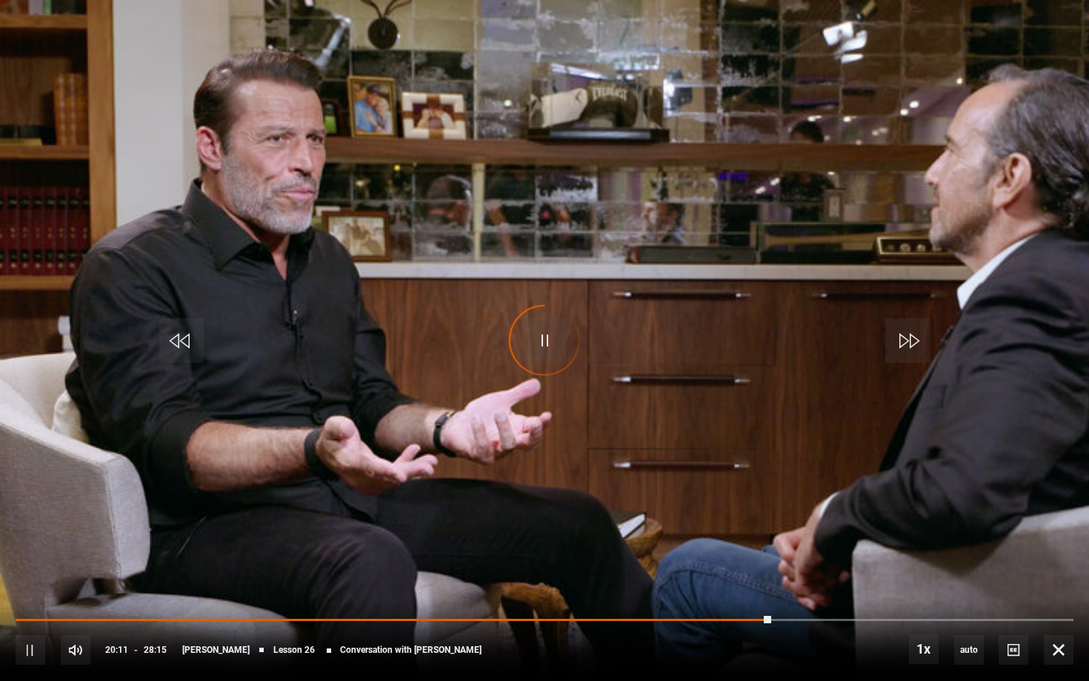
click at [547, 337] on div "Video Player is loading." at bounding box center [544, 341] width 74 height 74
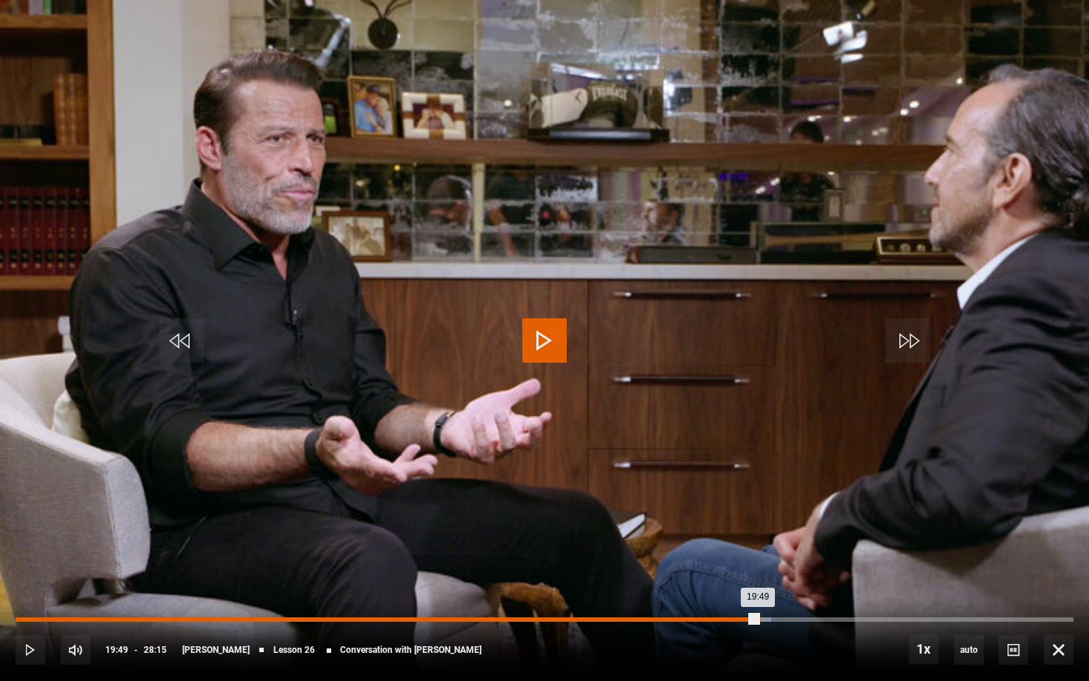
click at [758, 573] on div "19:49" at bounding box center [387, 620] width 742 height 4
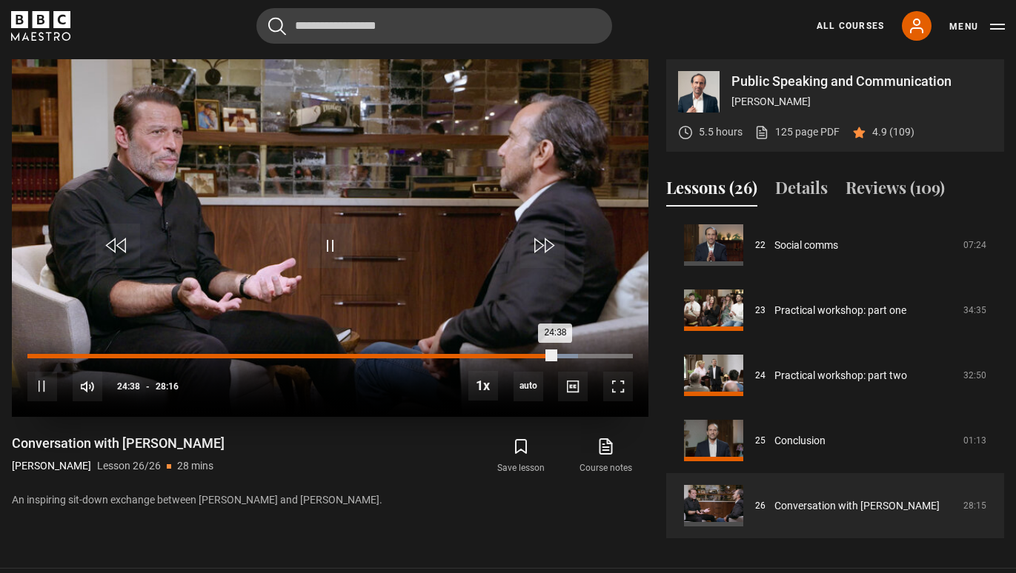
click at [530, 356] on div "23:27" at bounding box center [531, 356] width 2 height 4
click at [536, 357] on div "23:45" at bounding box center [537, 356] width 2 height 4
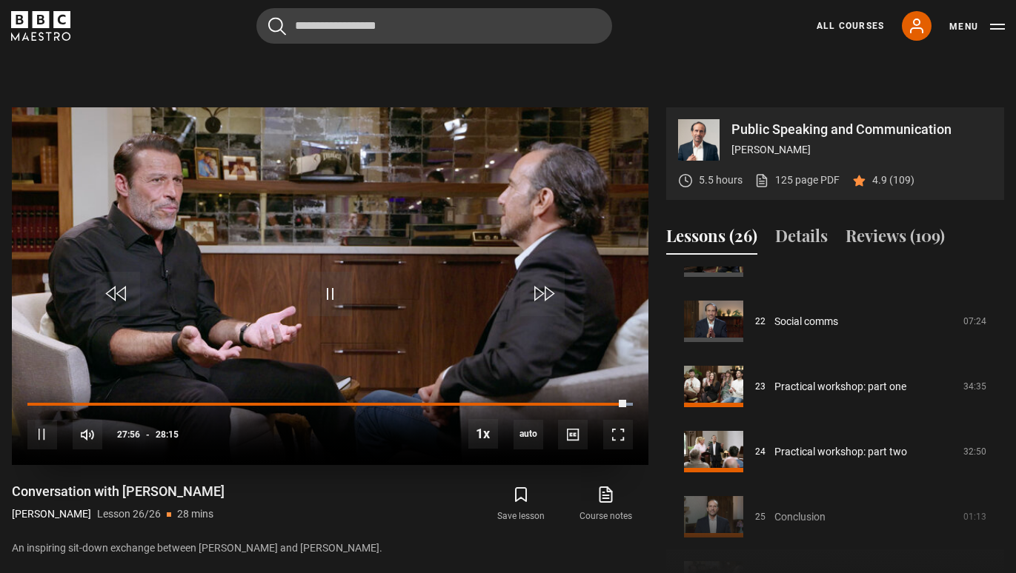
scroll to position [579, 0]
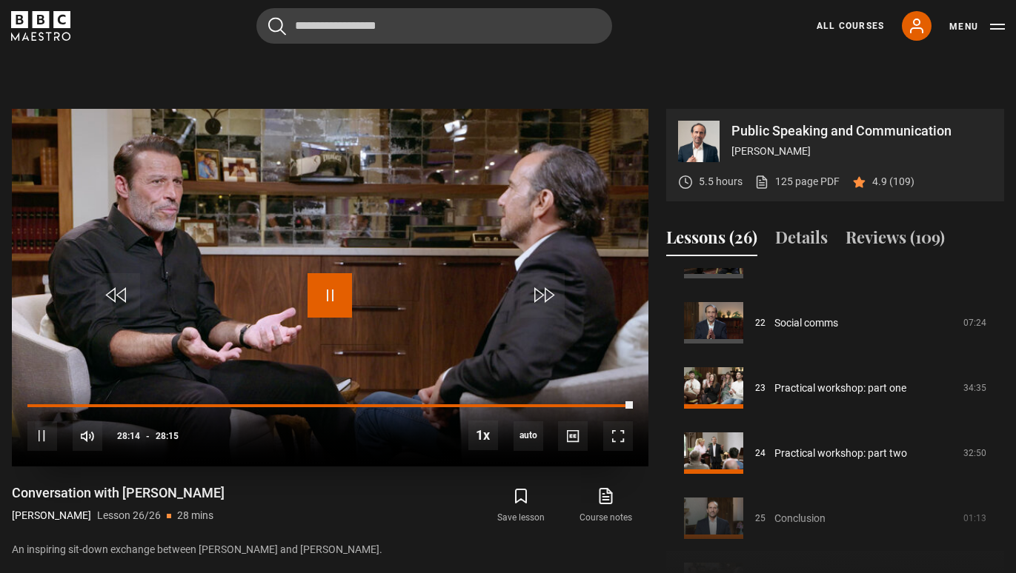
click at [320, 299] on span "Video Player" at bounding box center [329, 295] width 44 height 44
